Goal: Navigation & Orientation: Find specific page/section

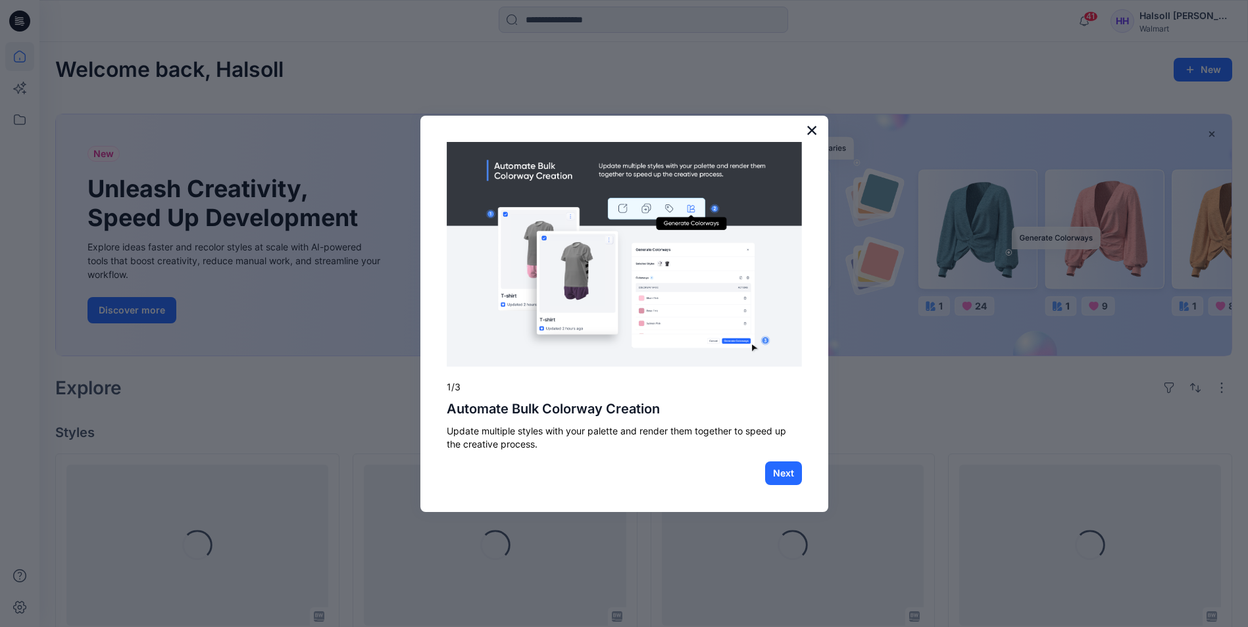
click at [812, 128] on button "×" at bounding box center [812, 130] width 12 height 21
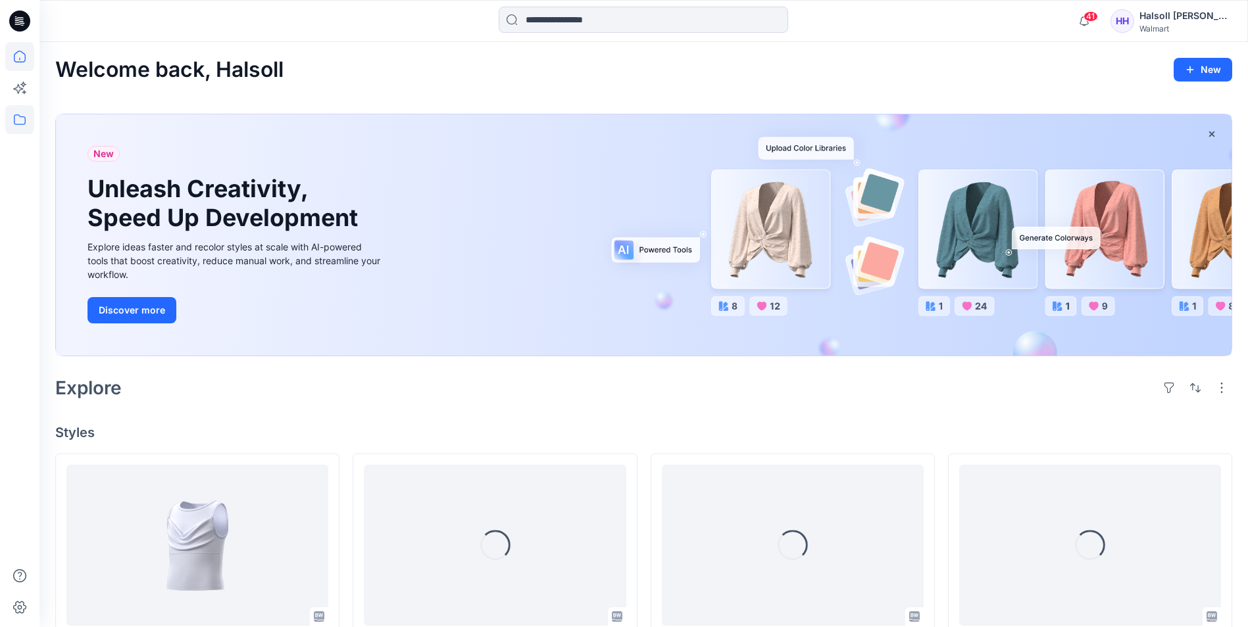
click at [12, 120] on icon at bounding box center [19, 119] width 29 height 29
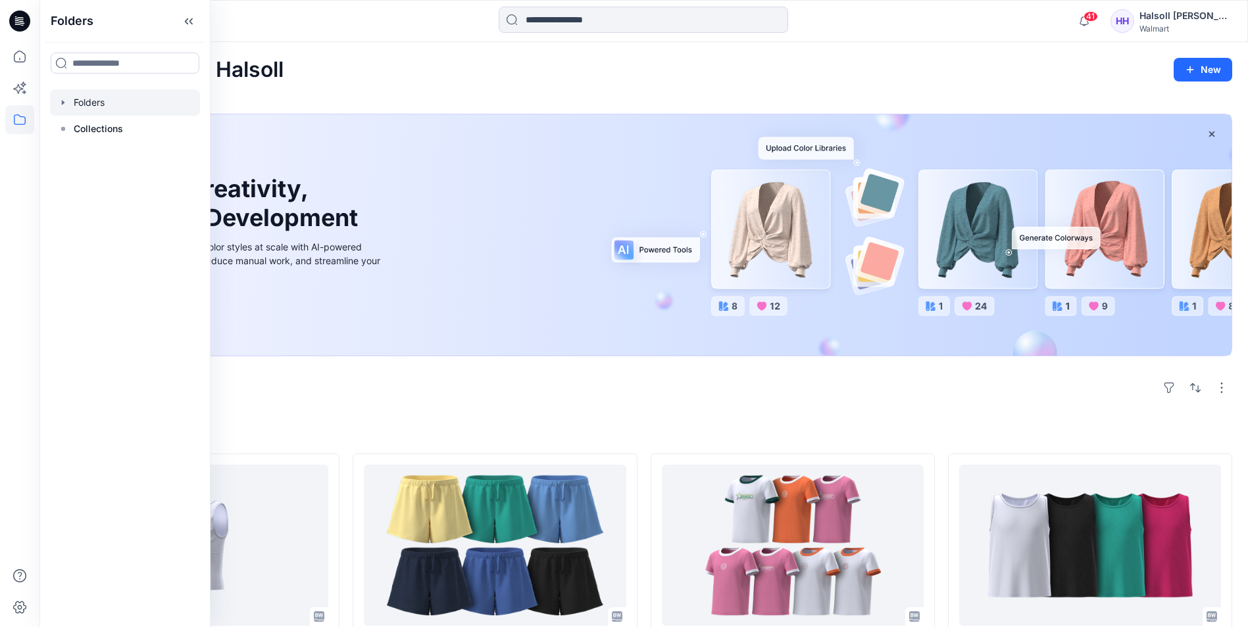
click at [110, 109] on div at bounding box center [125, 102] width 150 height 26
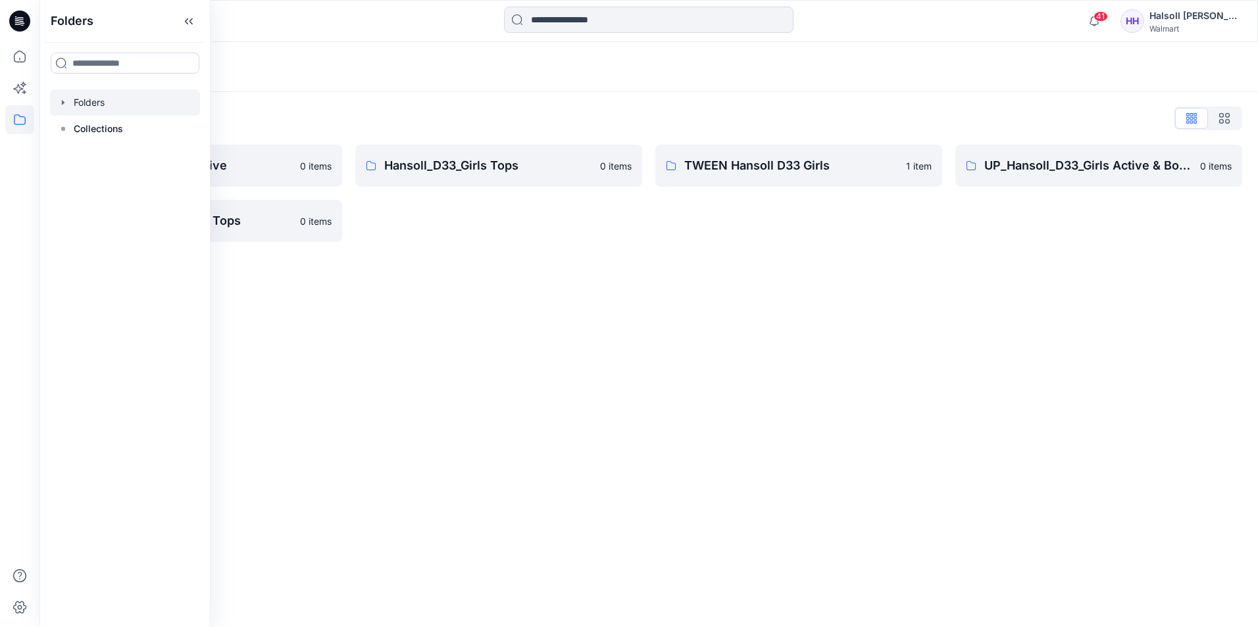
click at [436, 76] on div "Folders" at bounding box center [597, 67] width 1084 height 18
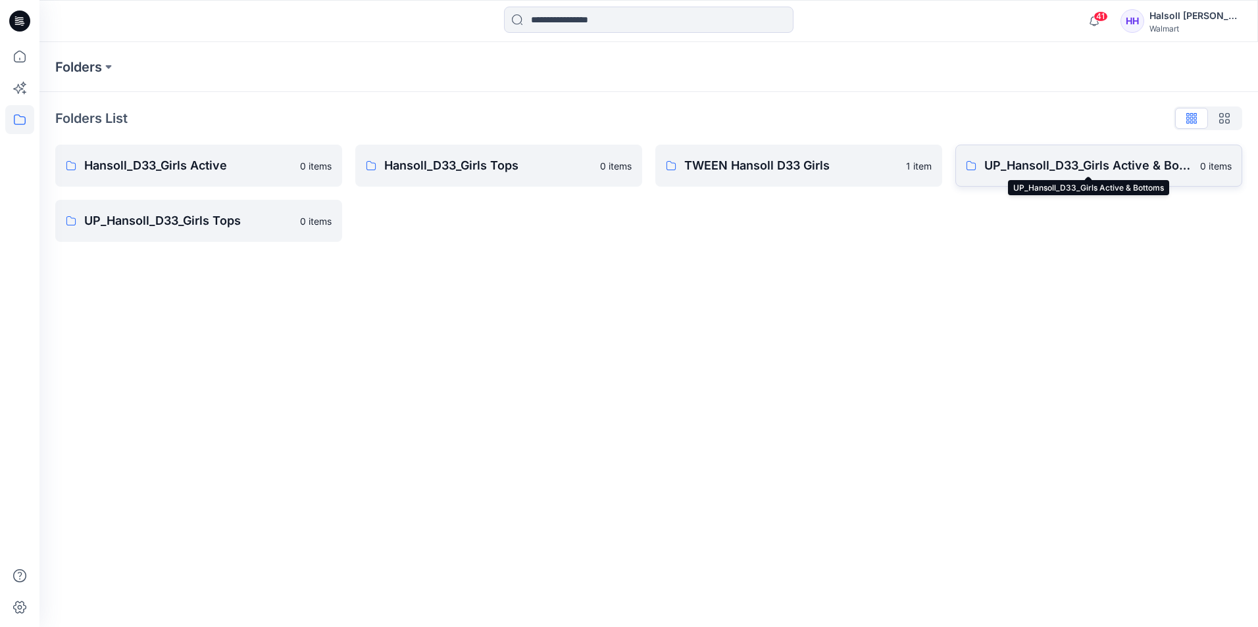
click at [1084, 165] on p "UP_Hansoll_D33_Girls Active & Bottoms" at bounding box center [1088, 166] width 208 height 18
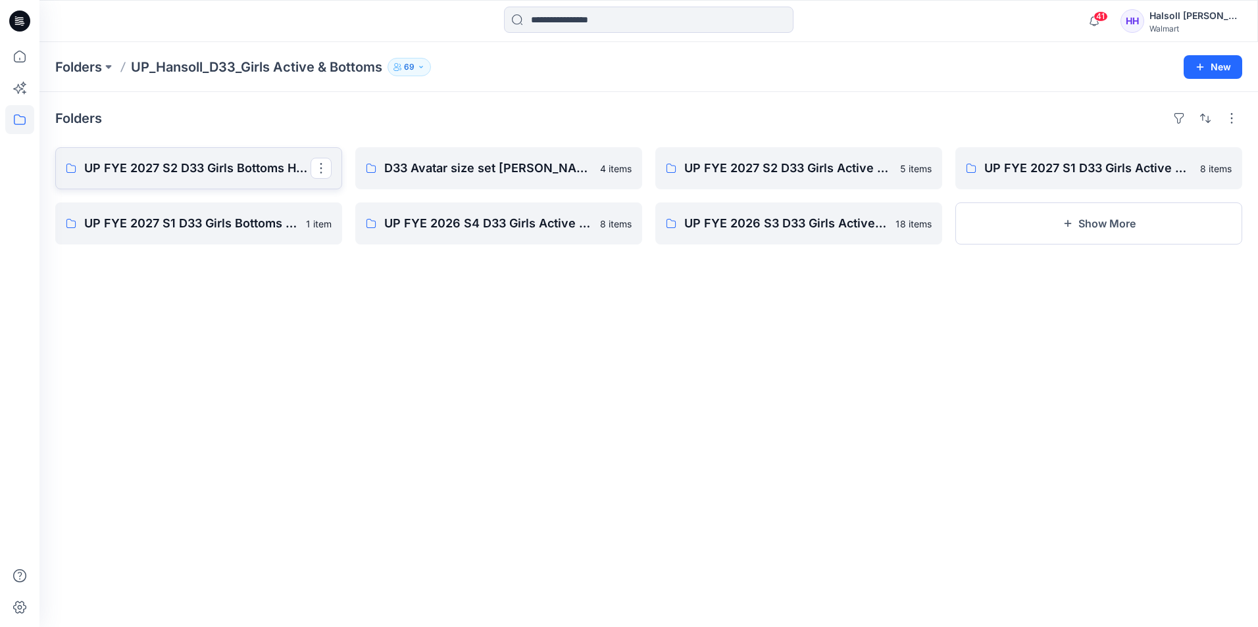
click at [235, 177] on p "UP FYE 2027 S2 D33 Girls Bottoms Hansoll" at bounding box center [197, 168] width 226 height 18
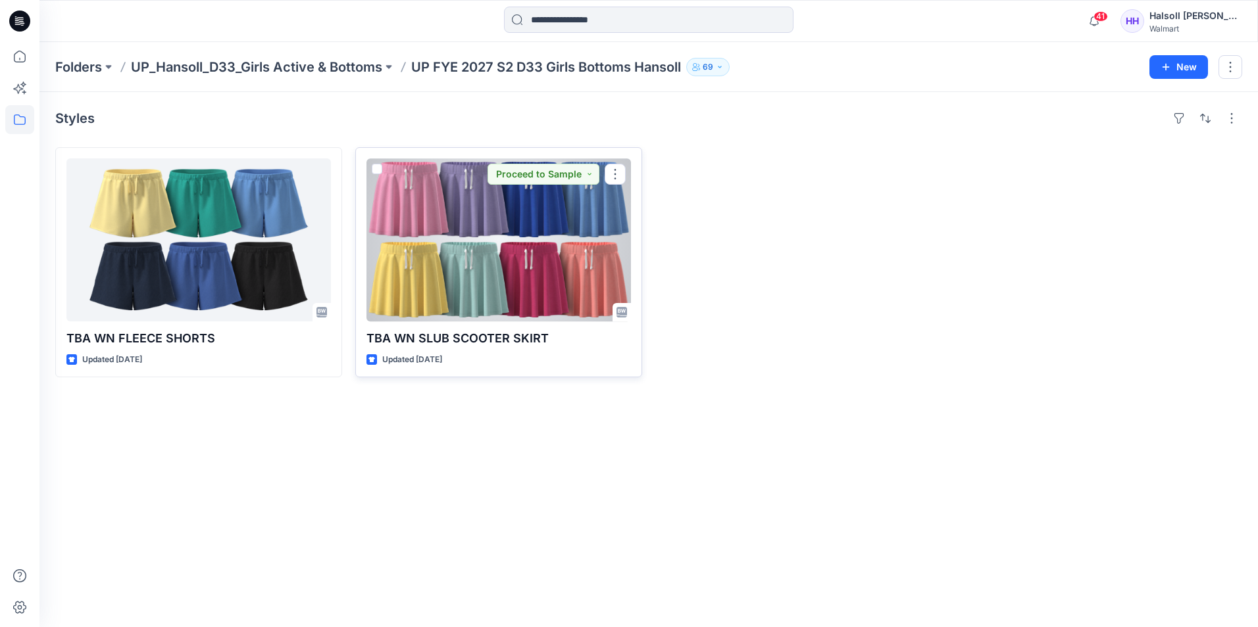
click at [526, 258] on div at bounding box center [498, 240] width 264 height 163
